Goal: Information Seeking & Learning: Check status

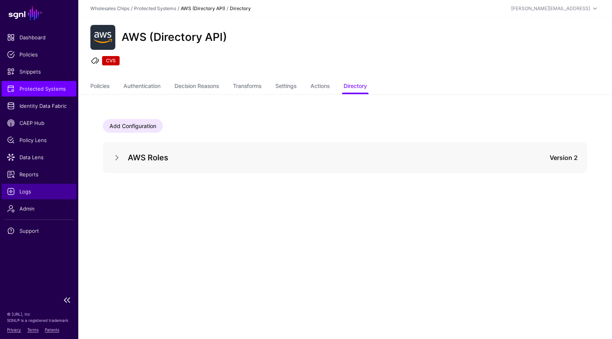
click at [25, 192] on span "Logs" at bounding box center [39, 192] width 64 height 8
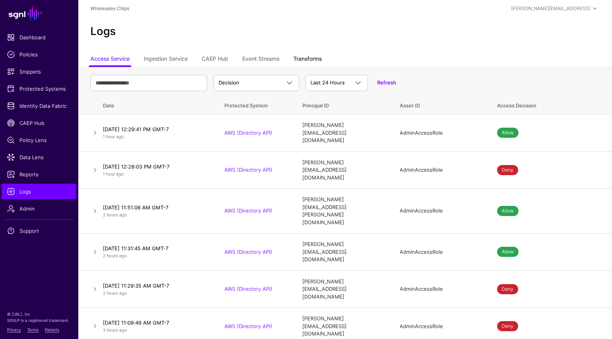
click at [305, 61] on link "Transforms" at bounding box center [307, 59] width 28 height 15
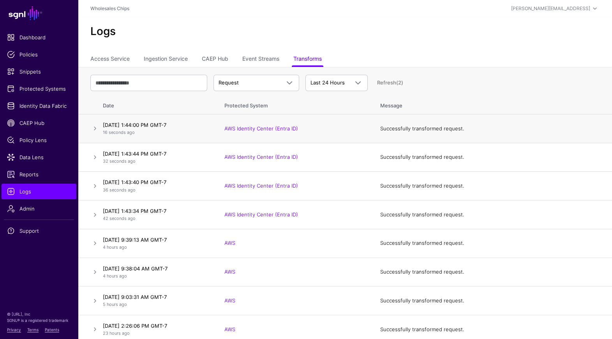
click at [86, 128] on td at bounding box center [89, 129] width 22 height 29
click at [100, 128] on td "[DATE] 1:44:00 PM GMT-7 16 seconds ago" at bounding box center [158, 129] width 117 height 29
click at [258, 79] on span "Request" at bounding box center [249, 83] width 62 height 8
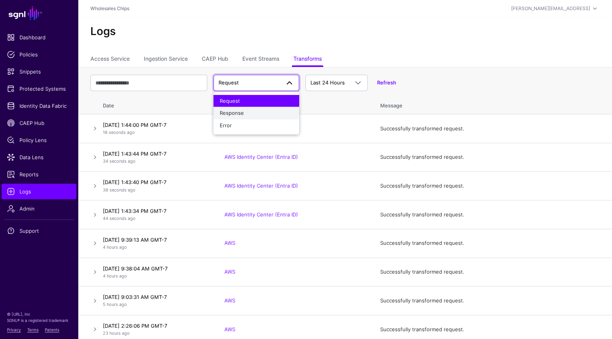
click at [243, 115] on span "Response" at bounding box center [232, 113] width 24 height 6
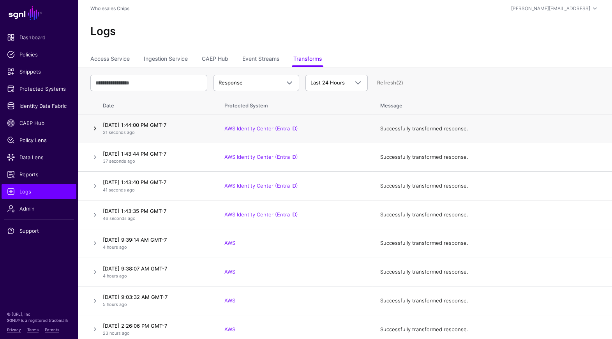
click at [95, 129] on link at bounding box center [94, 128] width 9 height 9
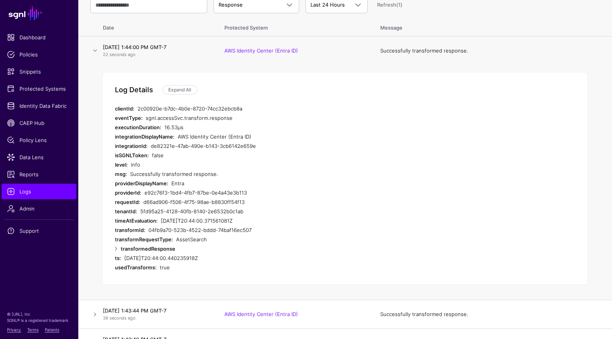
scroll to position [90, 0]
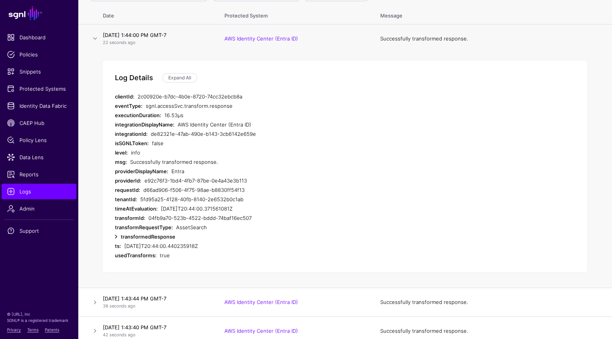
click at [117, 237] on link at bounding box center [115, 236] width 9 height 9
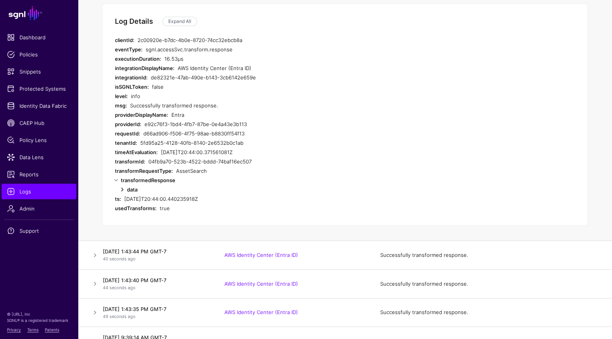
scroll to position [148, 0]
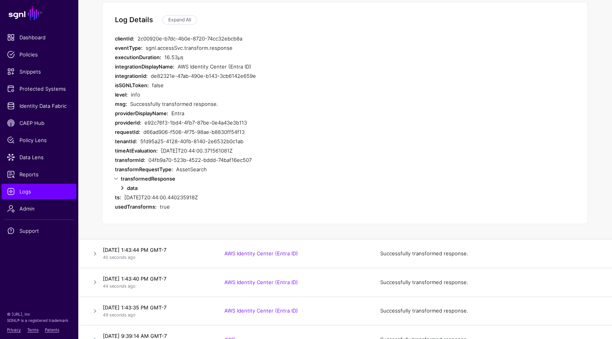
click at [122, 188] on link at bounding box center [122, 187] width 9 height 9
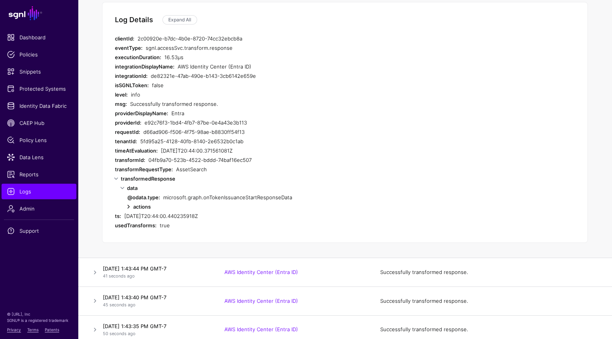
click at [127, 206] on link at bounding box center [128, 206] width 9 height 9
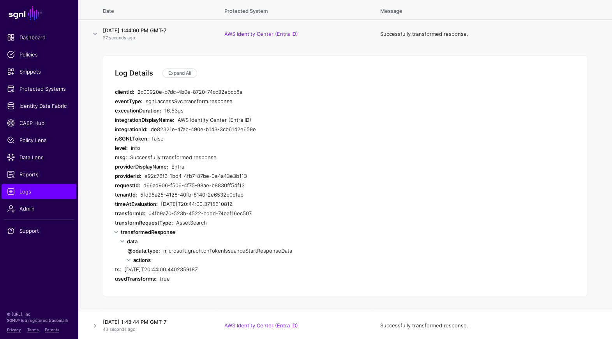
scroll to position [92, 0]
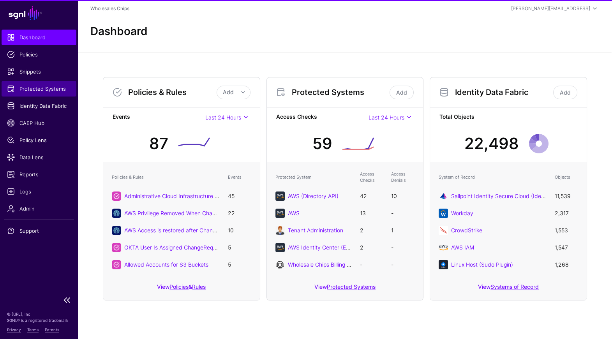
click at [46, 85] on span "Protected Systems" at bounding box center [39, 89] width 64 height 8
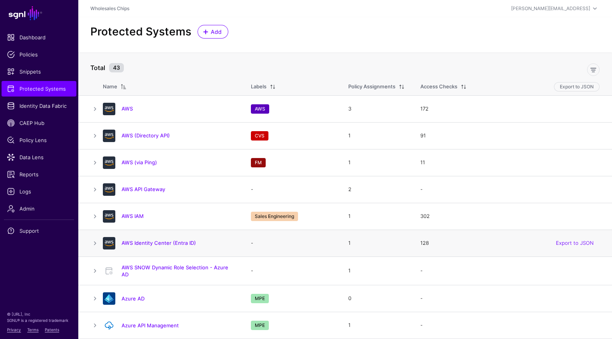
click at [90, 240] on td at bounding box center [90, 243] width 25 height 27
click at [93, 240] on link at bounding box center [94, 243] width 9 height 9
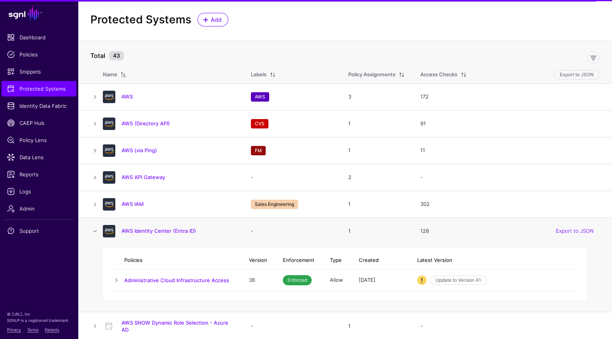
scroll to position [19, 0]
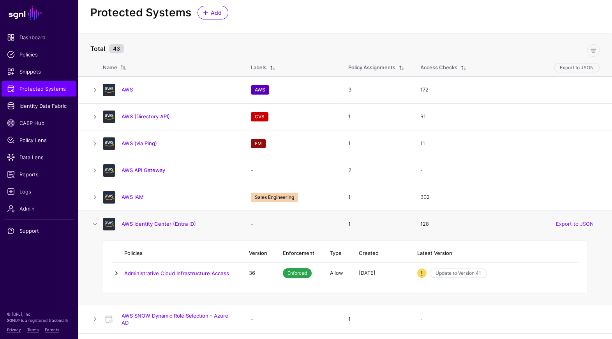
click at [118, 273] on link at bounding box center [116, 273] width 9 height 9
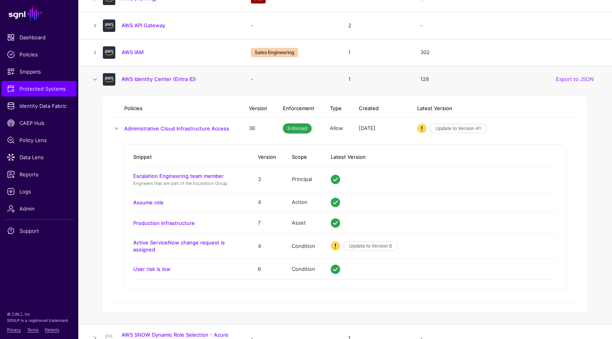
scroll to position [164, 0]
